Goal: Task Accomplishment & Management: Use online tool/utility

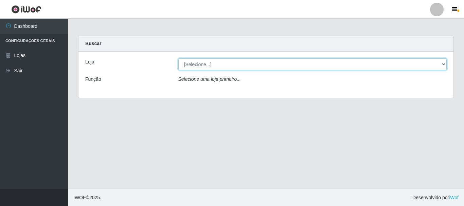
click at [445, 66] on select "[Selecione...] Nordestão - Alecrim" at bounding box center [312, 64] width 269 height 12
select select "453"
click at [178, 58] on select "[Selecione...] Nordestão - Alecrim" at bounding box center [312, 64] width 269 height 12
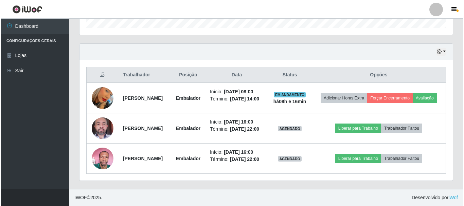
scroll to position [230, 0]
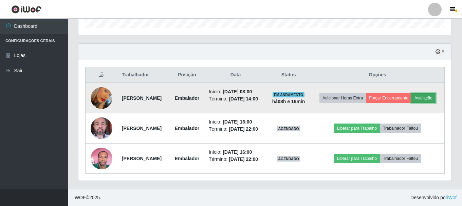
click at [412, 94] on button "Avaliação" at bounding box center [424, 98] width 24 height 10
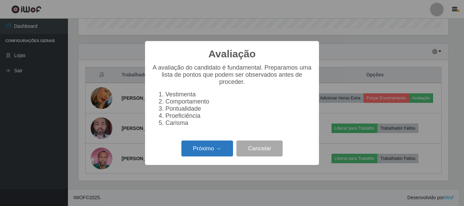
click at [216, 156] on button "Próximo →" at bounding box center [207, 149] width 52 height 16
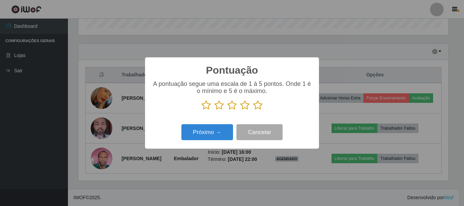
scroll to position [339534, 339305]
click at [256, 104] on icon at bounding box center [258, 105] width 10 height 10
click at [253, 110] on input "radio" at bounding box center [253, 110] width 0 height 0
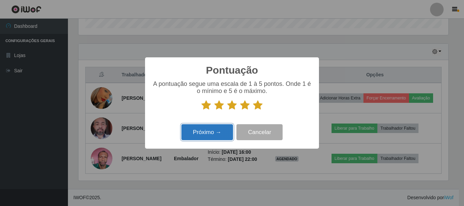
click at [215, 132] on button "Próximo →" at bounding box center [207, 132] width 52 height 16
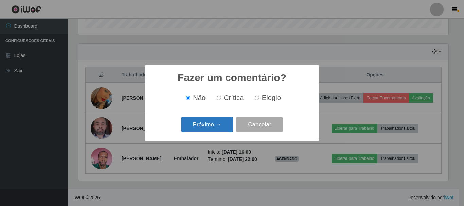
click at [217, 128] on button "Próximo →" at bounding box center [207, 125] width 52 height 16
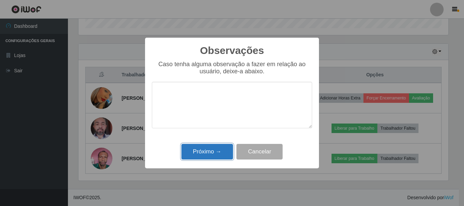
click at [223, 154] on button "Próximo →" at bounding box center [207, 152] width 52 height 16
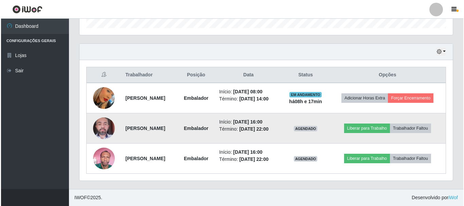
scroll to position [215, 0]
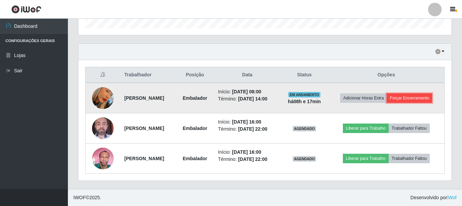
click at [408, 94] on button "Forçar Encerramento" at bounding box center [410, 98] width 46 height 10
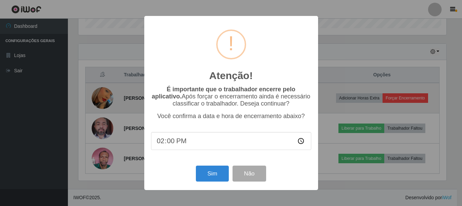
scroll to position [141, 370]
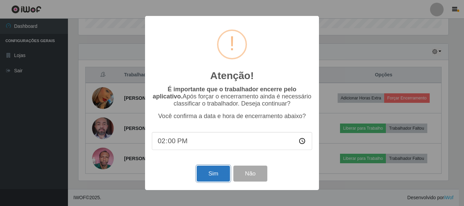
click at [208, 181] on button "Sim" at bounding box center [213, 174] width 33 height 16
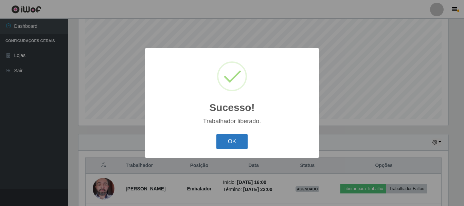
click at [239, 140] on button "OK" at bounding box center [232, 142] width 32 height 16
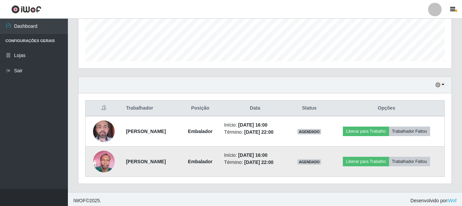
scroll to position [184, 0]
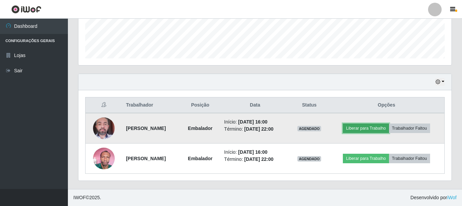
click at [368, 129] on button "Liberar para Trabalho" at bounding box center [366, 129] width 46 height 10
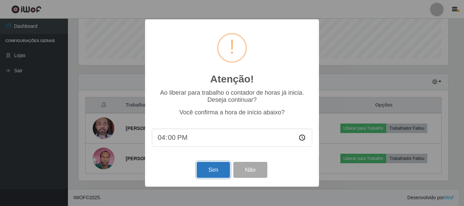
click at [207, 169] on button "Sim" at bounding box center [213, 170] width 33 height 16
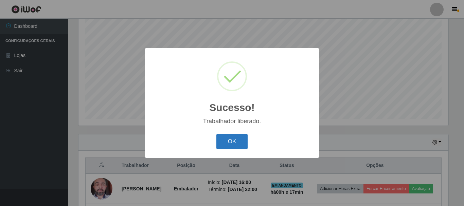
click at [241, 140] on button "OK" at bounding box center [232, 142] width 32 height 16
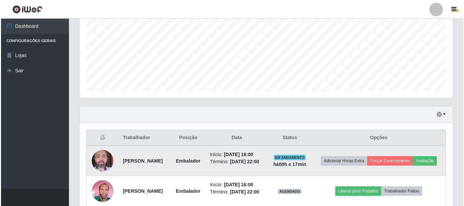
scroll to position [195, 0]
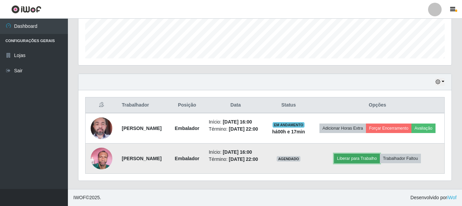
click at [370, 155] on button "Liberar para Trabalho" at bounding box center [357, 159] width 46 height 10
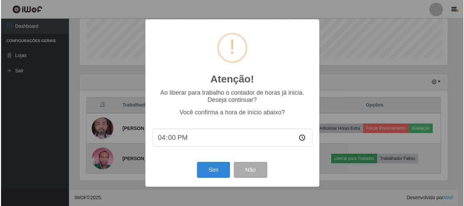
scroll to position [0, 0]
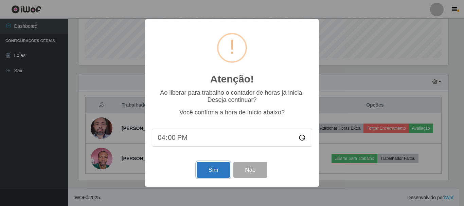
click at [219, 170] on button "Sim" at bounding box center [213, 170] width 33 height 16
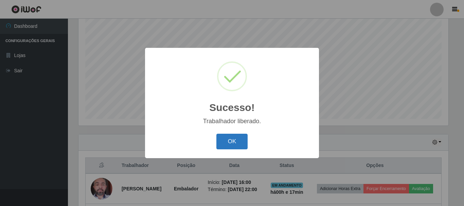
click at [235, 142] on button "OK" at bounding box center [232, 142] width 32 height 16
